Goal: Find specific page/section: Find specific page/section

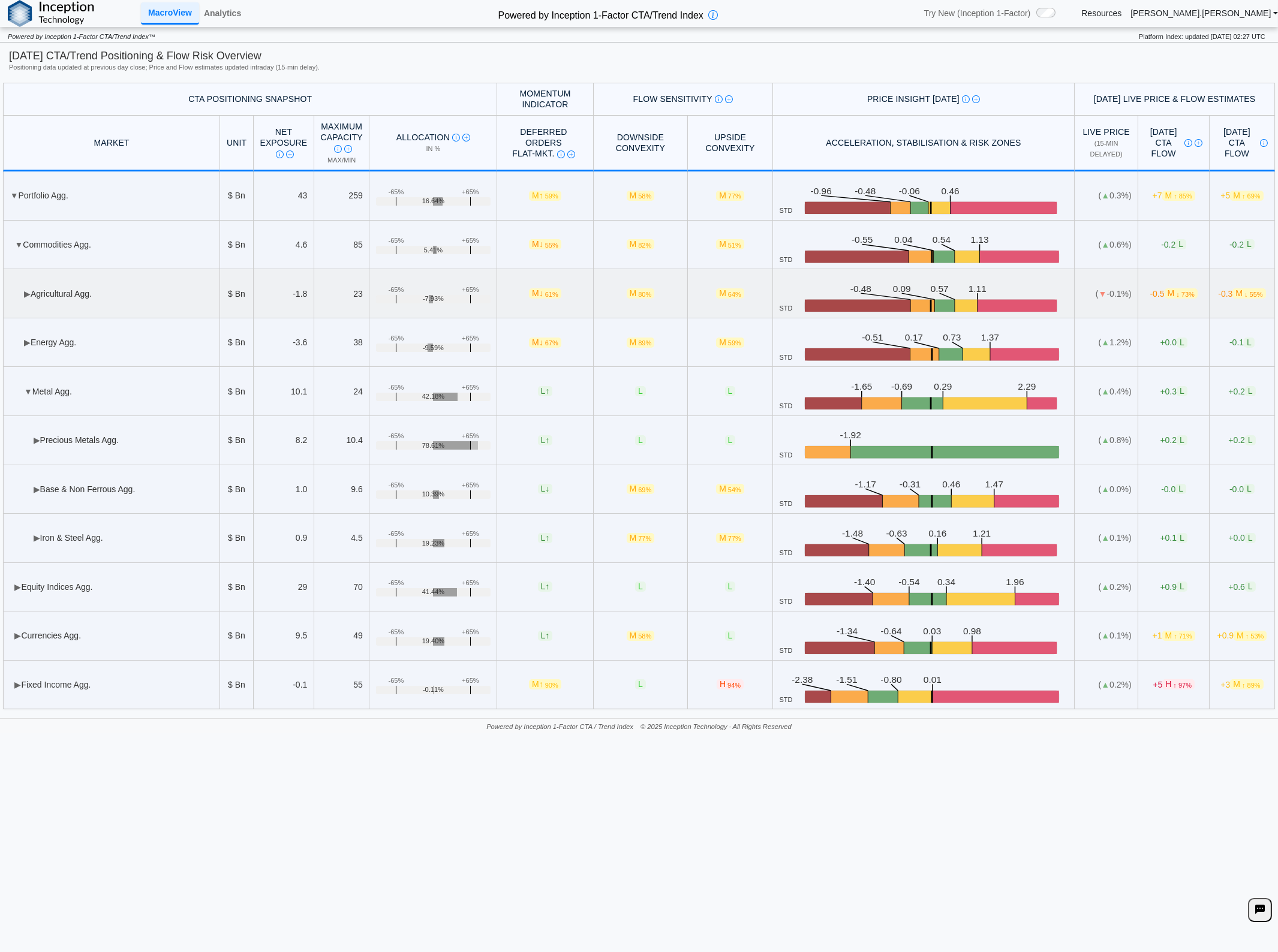
click at [44, 289] on td "▶ Agricultural Agg." at bounding box center [111, 294] width 217 height 50
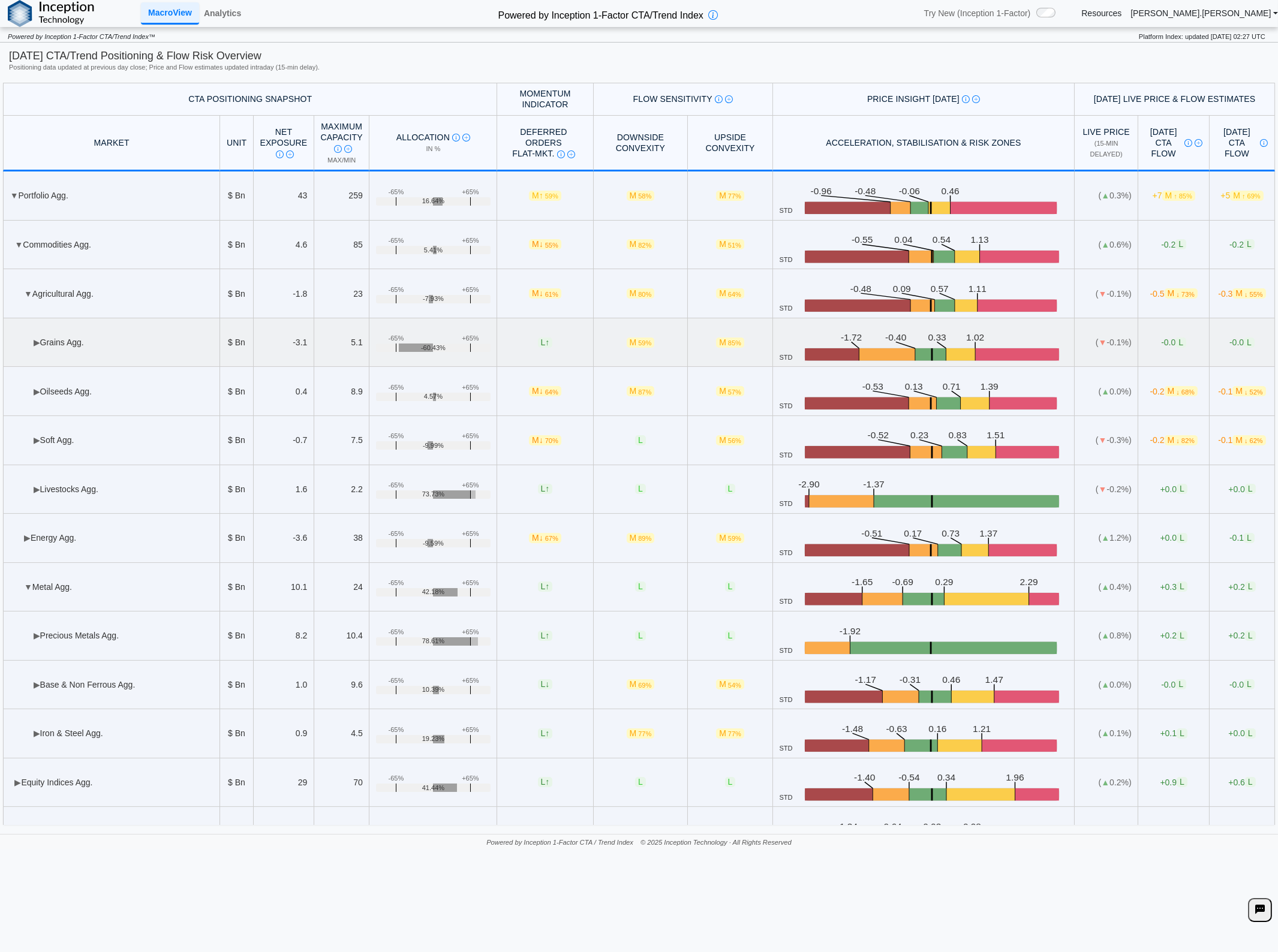
scroll to position [67, 0]
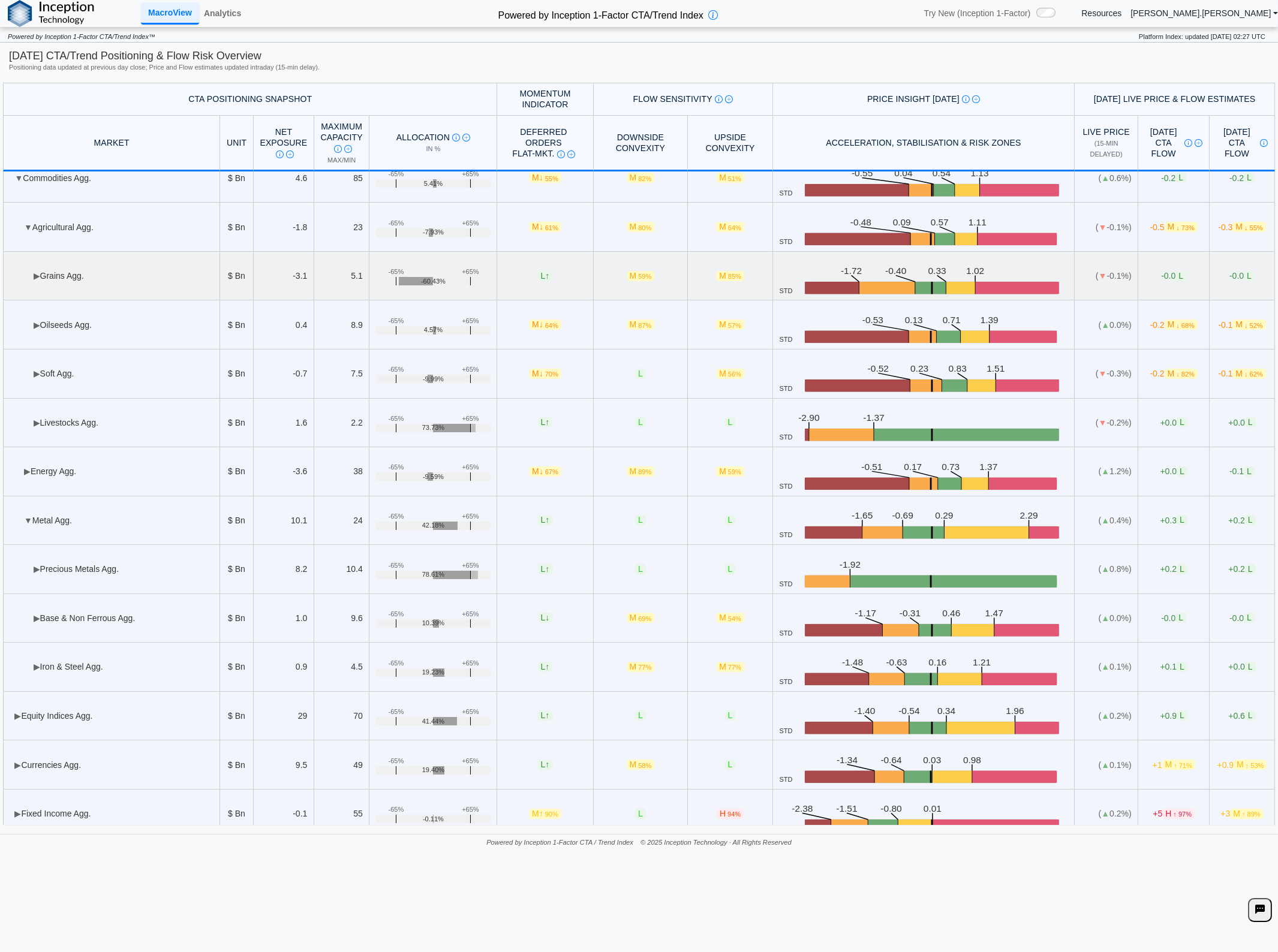
click at [134, 264] on td "▶ Grains Agg." at bounding box center [111, 277] width 217 height 50
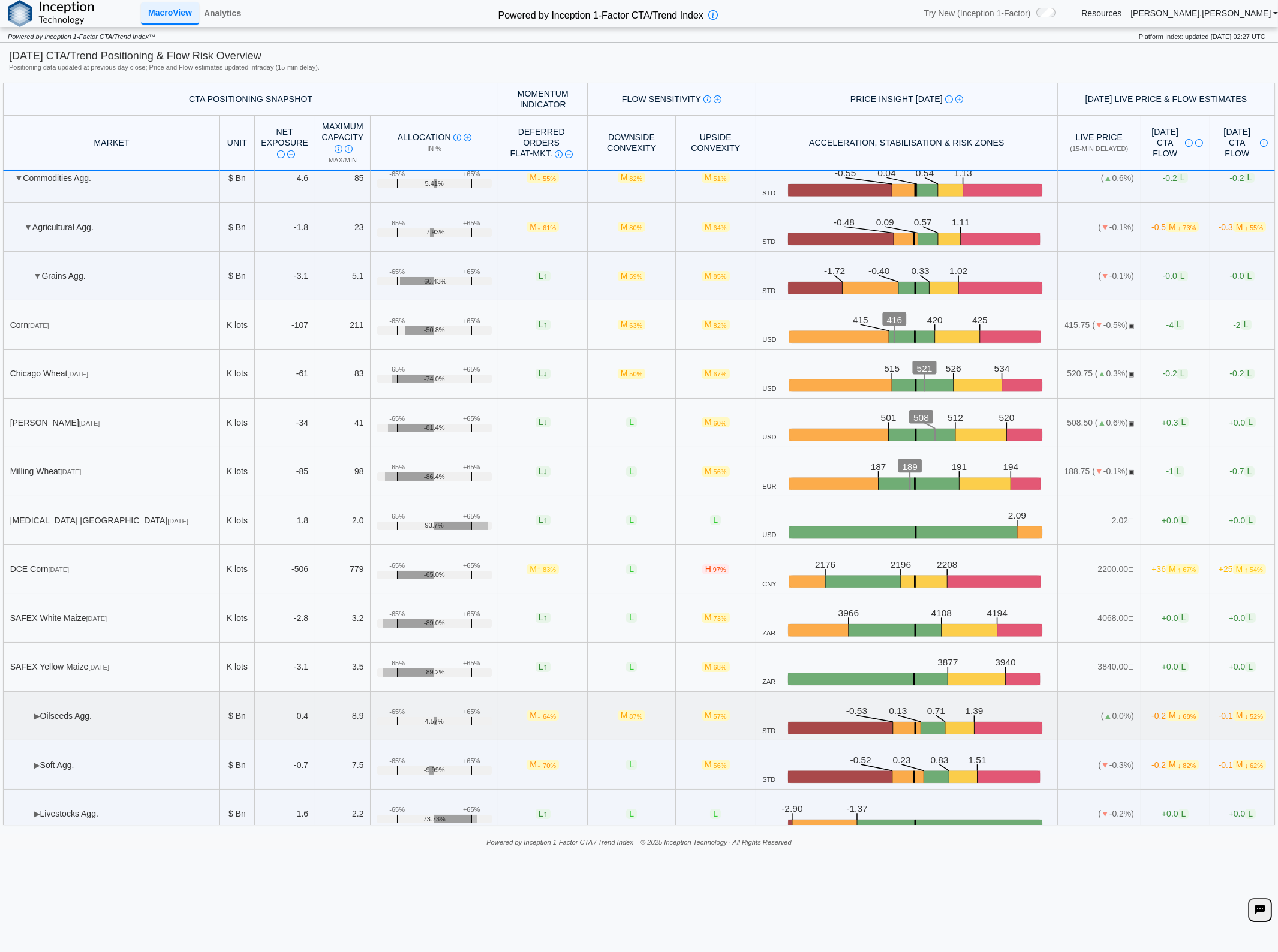
click at [82, 709] on td "▶ Oilseeds Agg." at bounding box center [111, 717] width 217 height 50
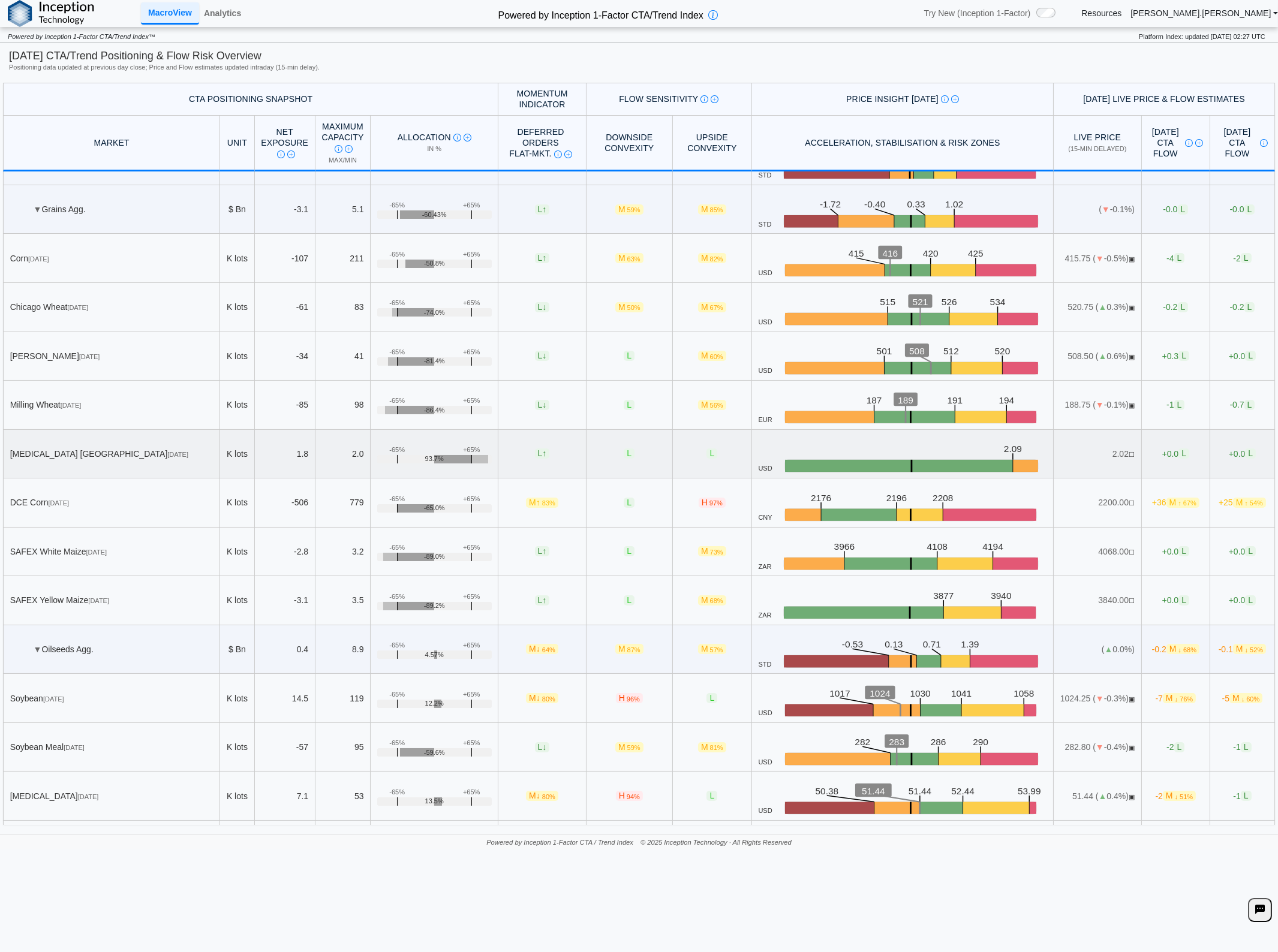
scroll to position [0, 0]
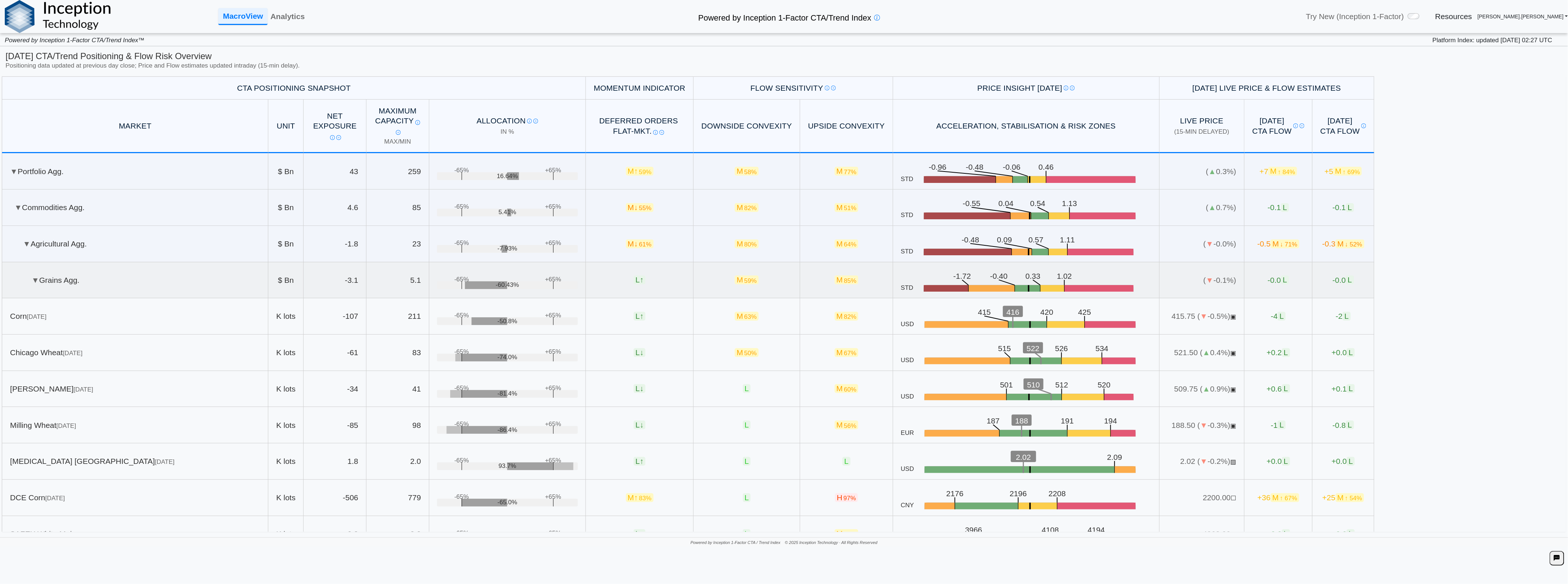
click at [91, 274] on td "▼ Grains Agg." at bounding box center [135, 280] width 267 height 36
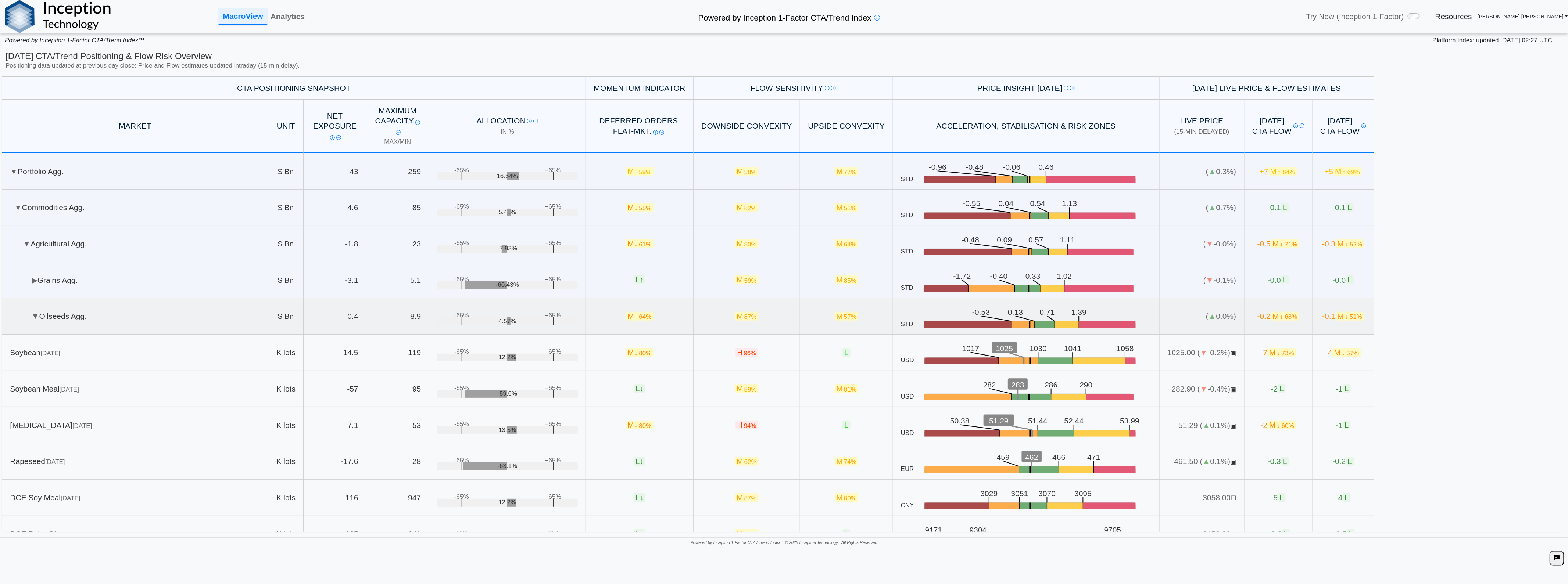
click at [88, 310] on td "▼ Oilseeds Agg." at bounding box center [135, 316] width 267 height 36
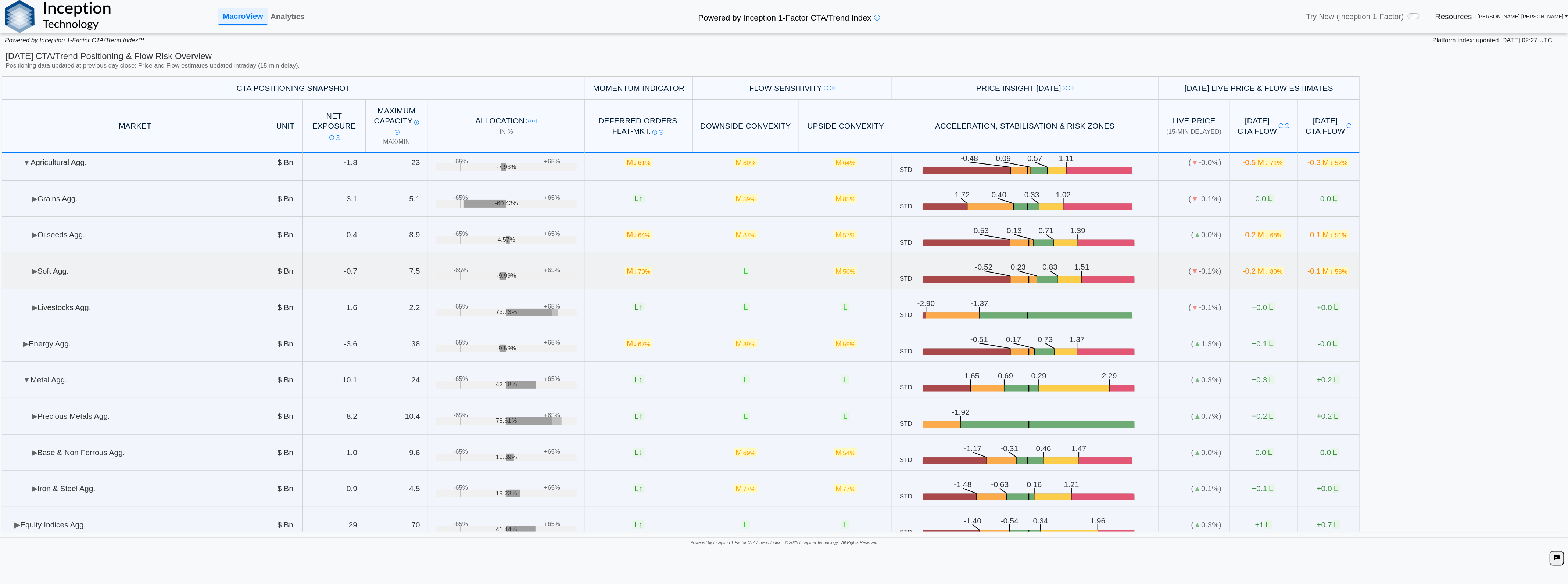
drag, startPoint x: 73, startPoint y: 276, endPoint x: 82, endPoint y: 269, distance: 11.4
click at [73, 275] on td "▶ Soft Agg." at bounding box center [135, 271] width 267 height 36
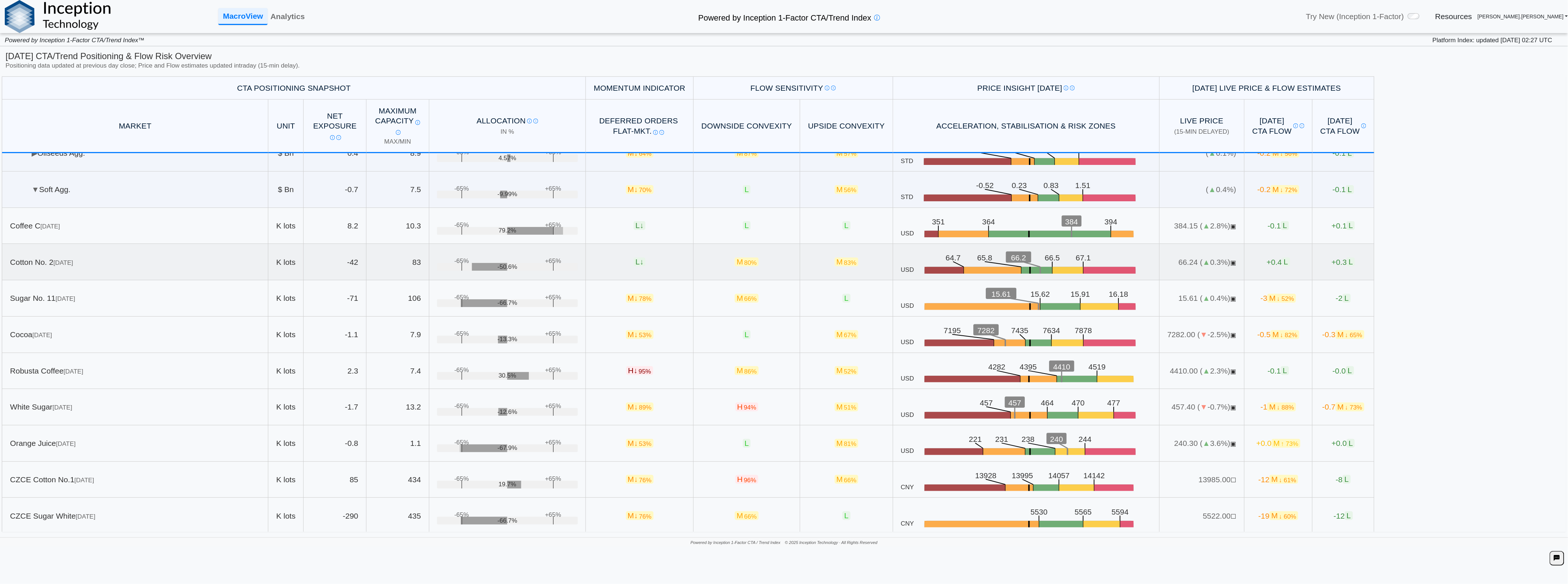
scroll to position [41, 0]
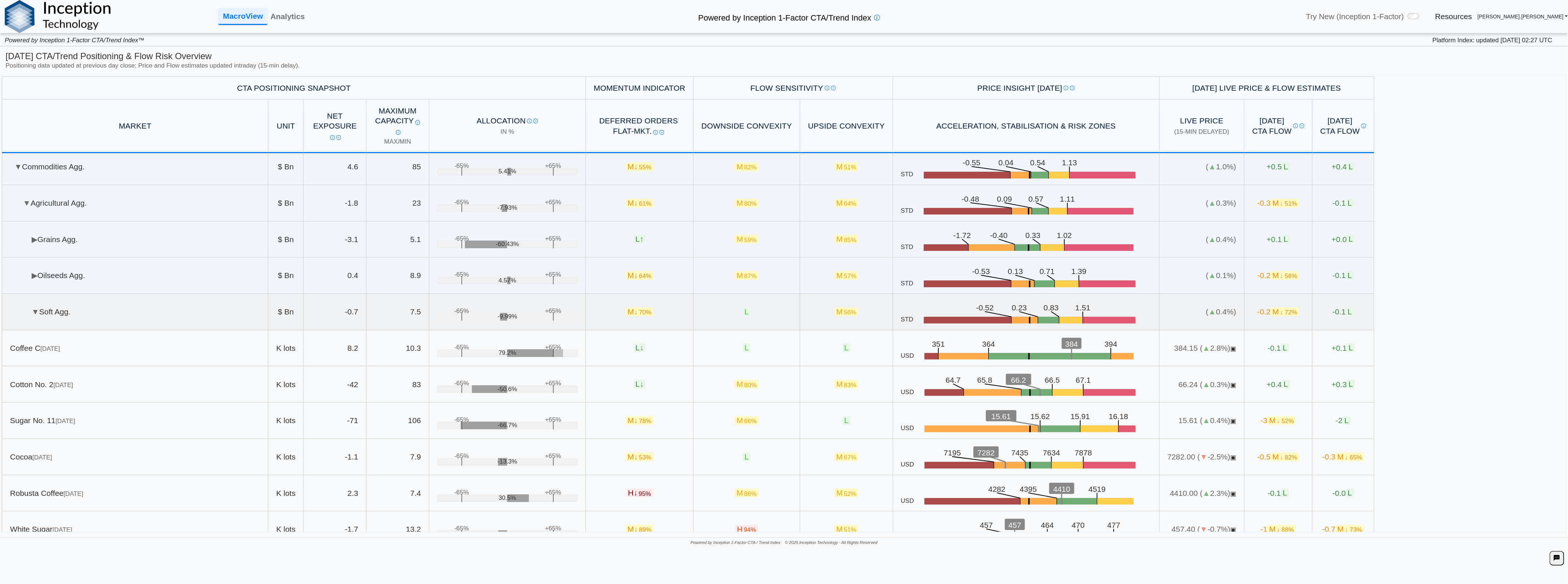
click at [141, 325] on td "▼ Soft Agg." at bounding box center [135, 312] width 267 height 36
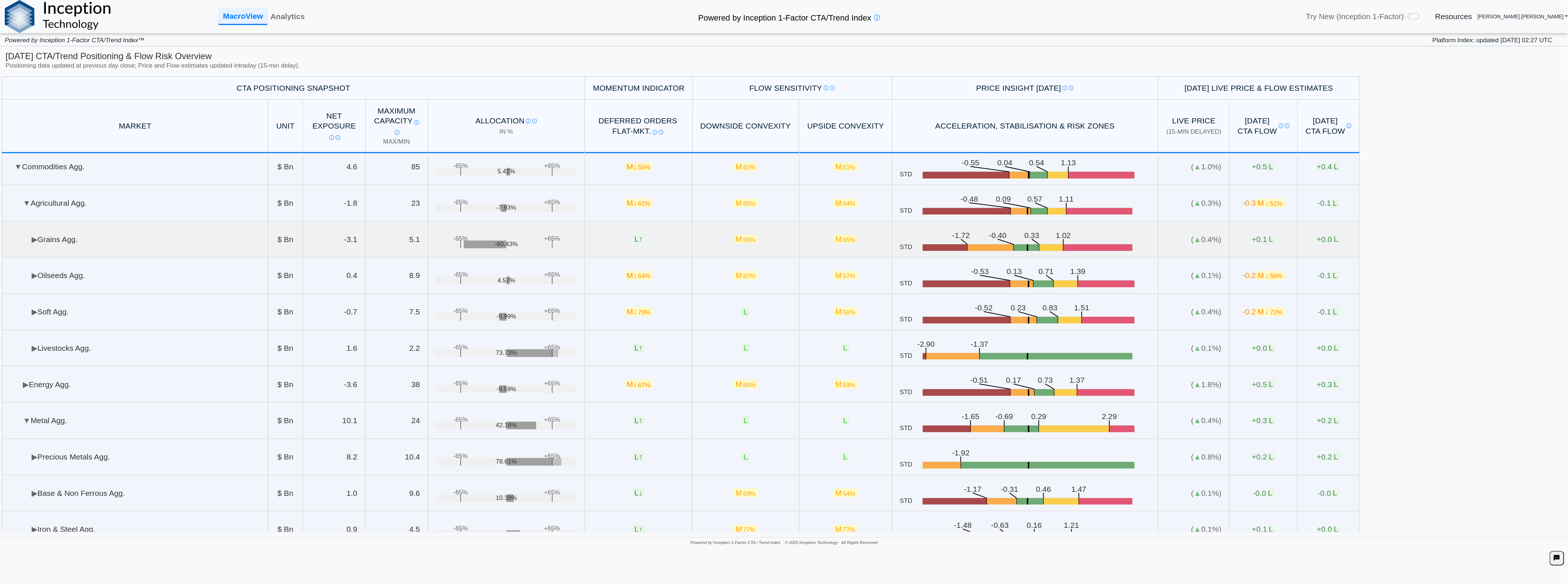
click at [74, 252] on td "▶ Grains Agg." at bounding box center [135, 240] width 267 height 36
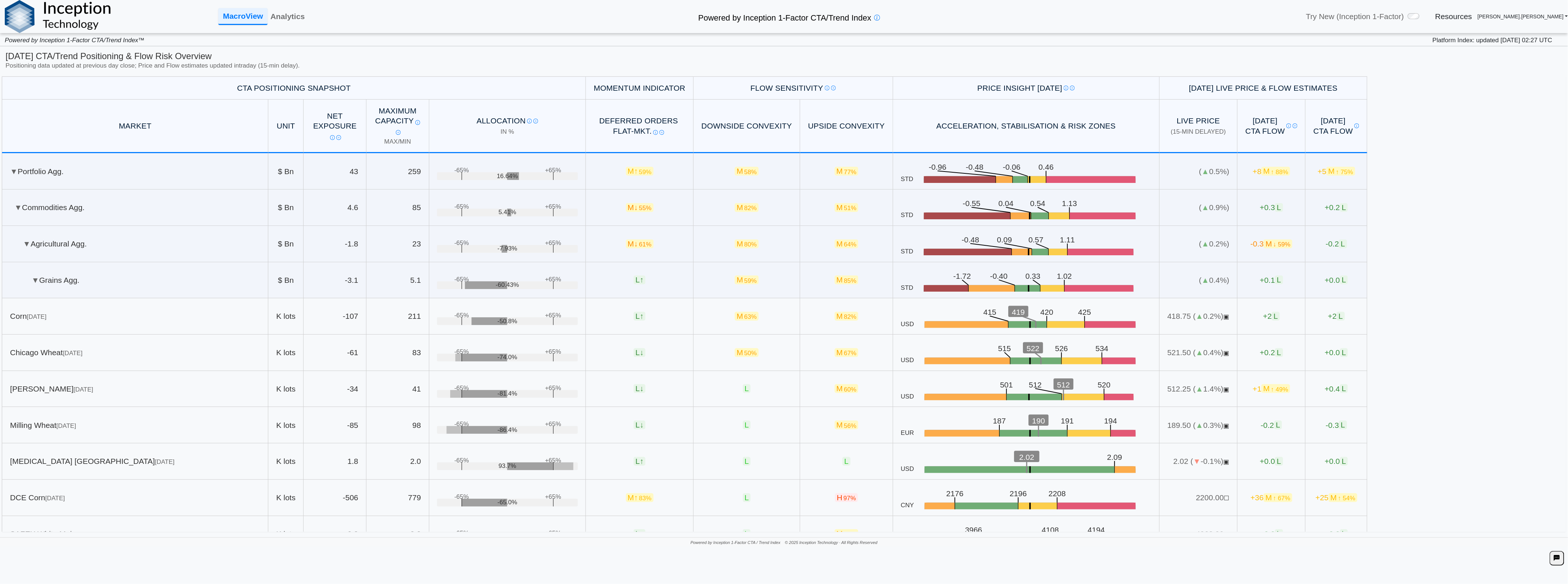
scroll to position [41, 0]
